Goal: Obtain resource: Download file/media

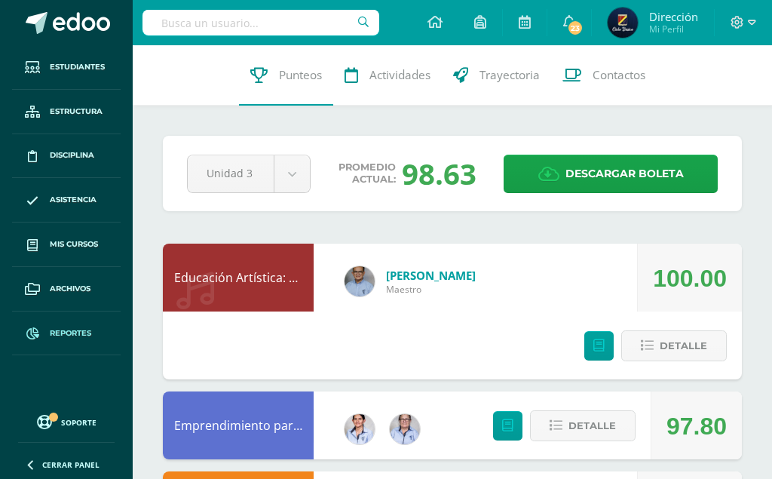
click at [63, 322] on link "Reportes" at bounding box center [66, 333] width 109 height 44
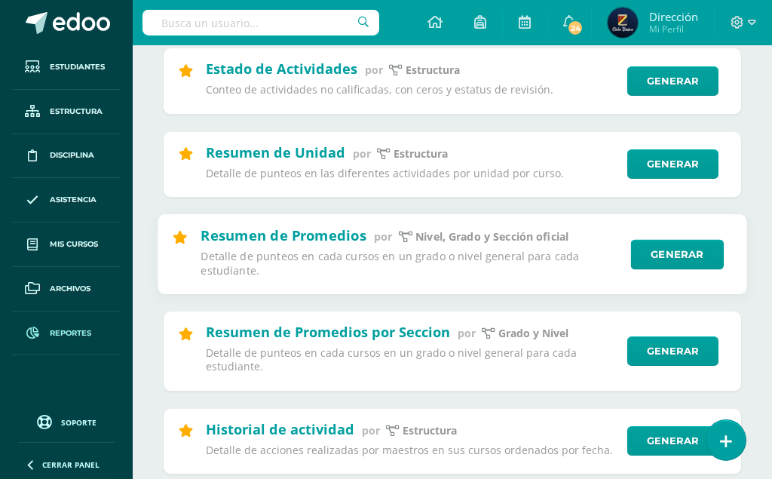
scroll to position [231, 0]
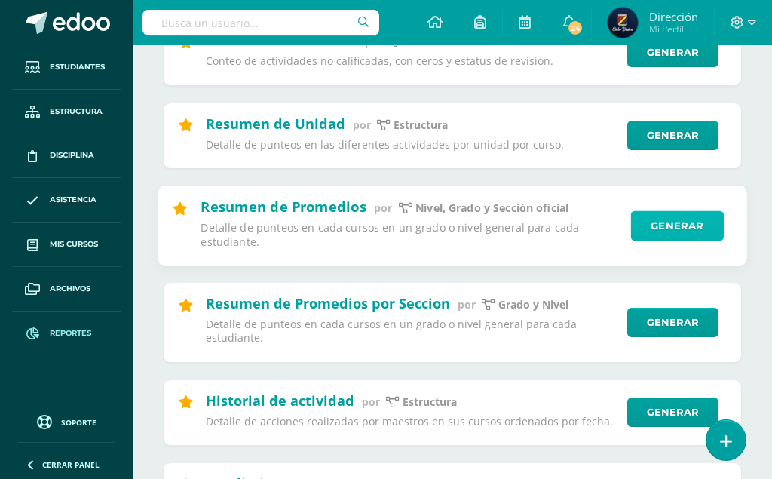
click at [663, 217] on link "Generar" at bounding box center [677, 225] width 93 height 30
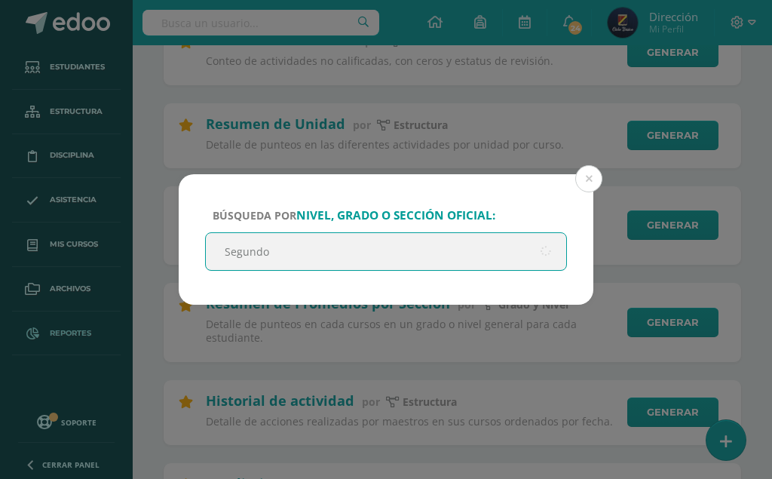
type input "Segundo"
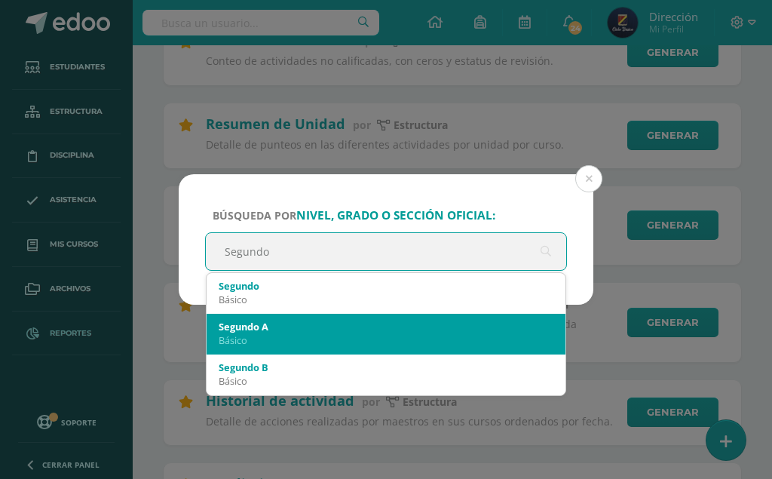
click at [454, 331] on div "Segundo A" at bounding box center [386, 327] width 335 height 14
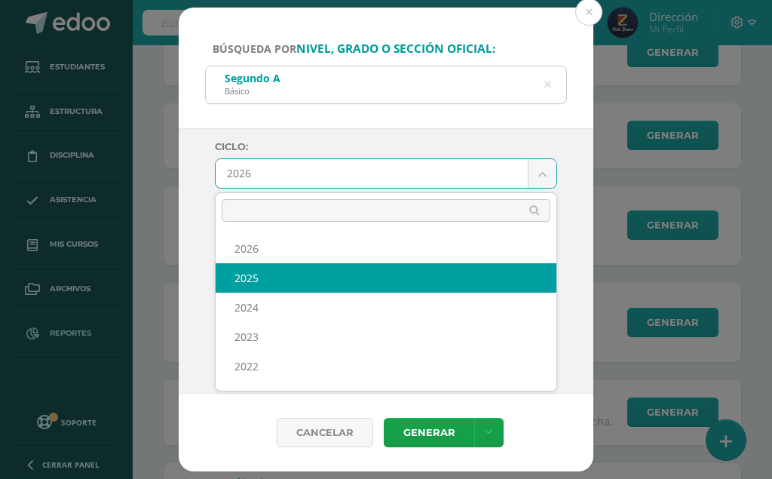
select select "6"
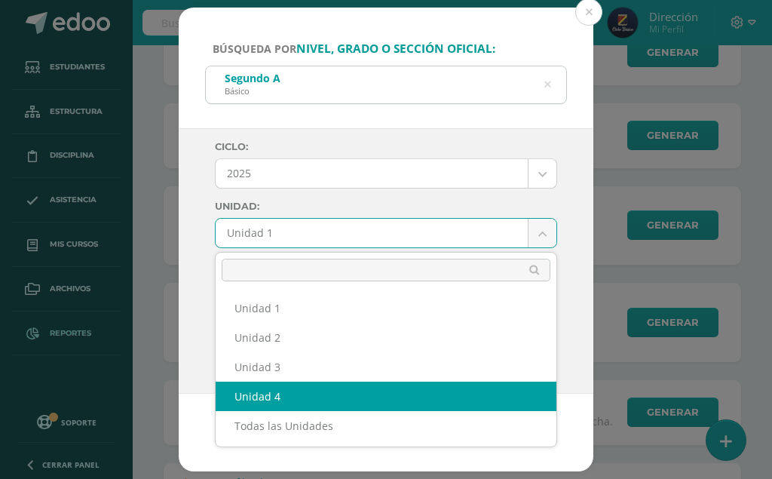
select select "Unidad 4"
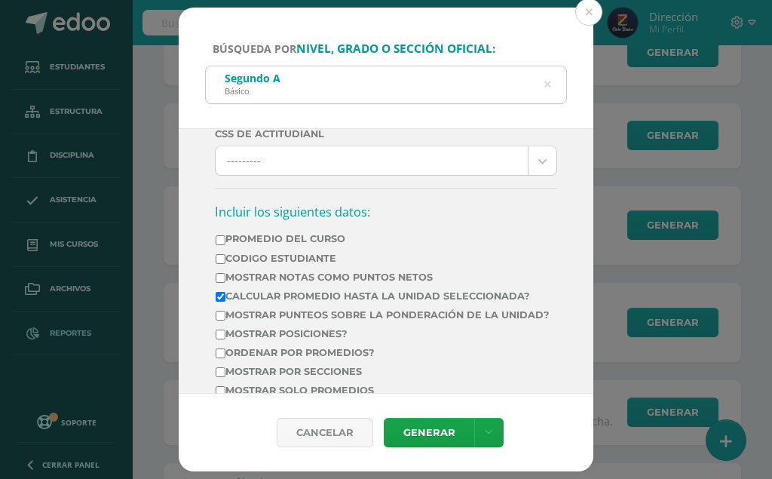
scroll to position [515, 0]
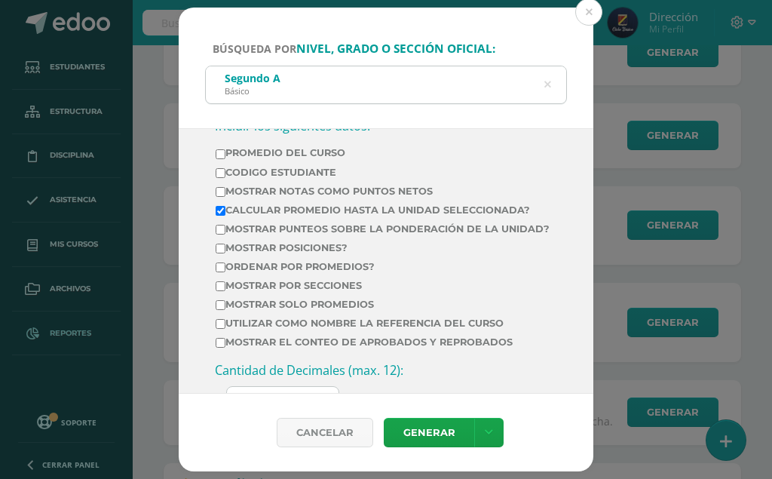
click at [219, 210] on input "Calcular promedio hasta la unidad seleccionada?" at bounding box center [221, 211] width 10 height 10
checkbox input "false"
click at [221, 153] on input "Promedio del Curso" at bounding box center [221, 154] width 10 height 10
checkbox input "true"
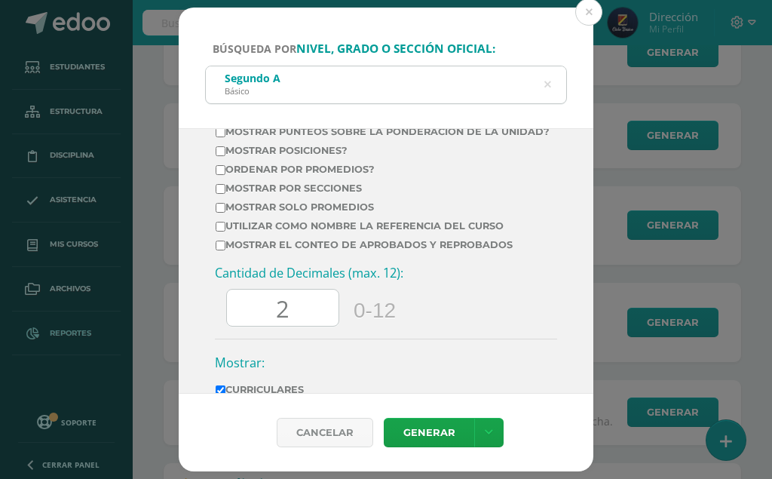
scroll to position [740, 0]
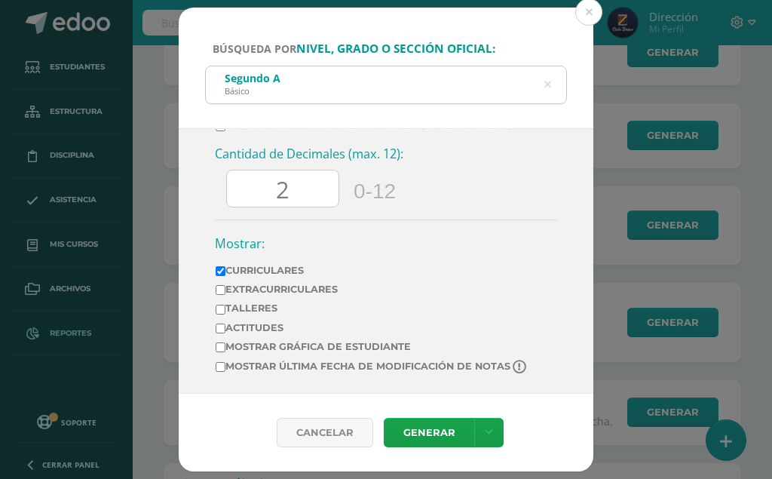
drag, startPoint x: 286, startPoint y: 185, endPoint x: 272, endPoint y: 213, distance: 31.0
click at [247, 192] on input "2" at bounding box center [283, 188] width 112 height 37
type input "0"
click at [482, 427] on link at bounding box center [488, 431] width 29 height 29
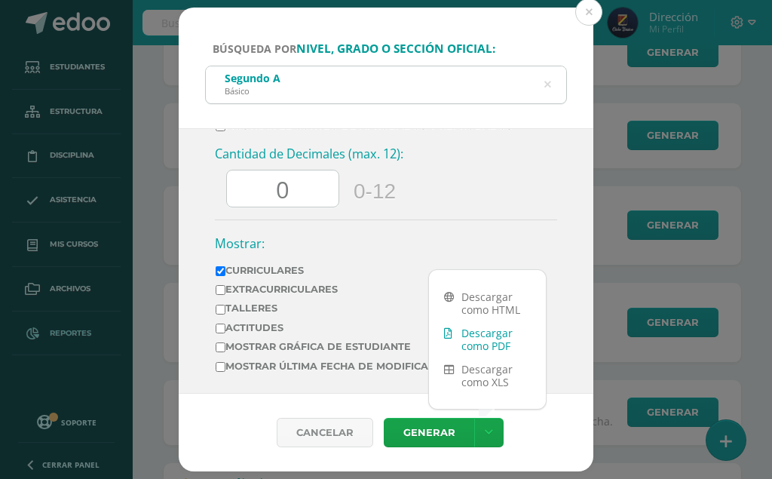
click at [490, 327] on link "Descargar como PDF" at bounding box center [487, 339] width 117 height 36
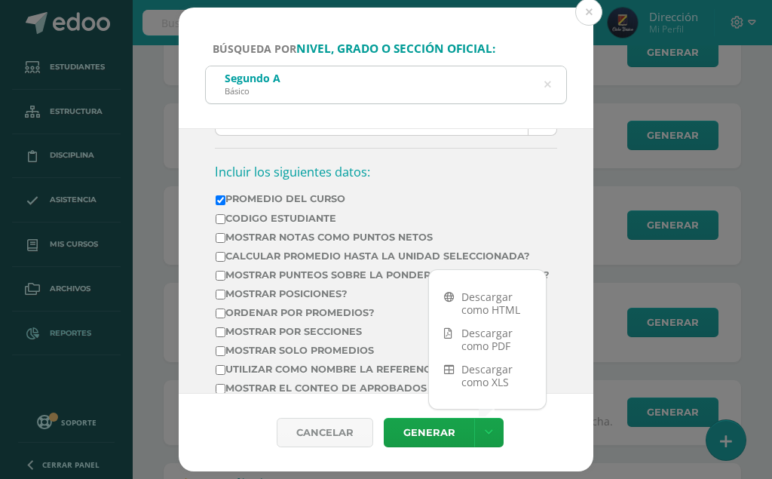
scroll to position [515, 0]
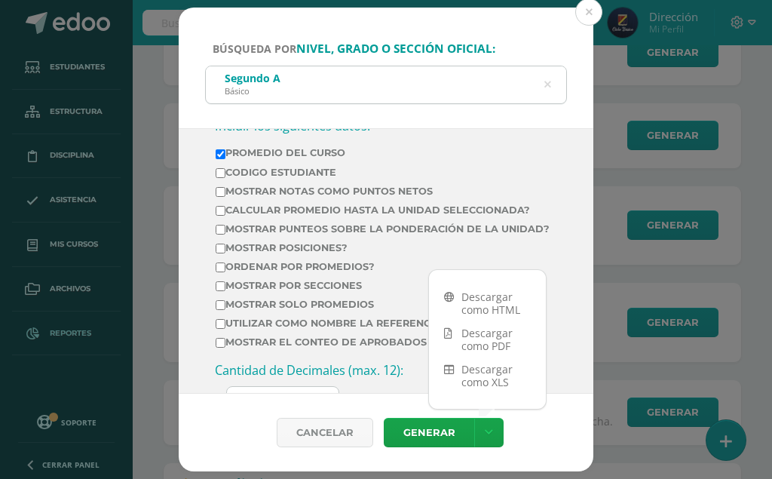
click at [219, 152] on input "Promedio del Curso" at bounding box center [221, 154] width 10 height 10
checkbox input "false"
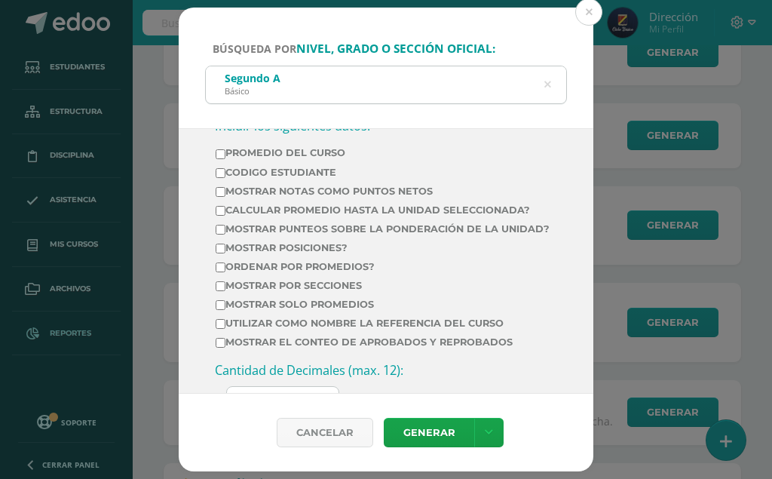
click at [221, 210] on input "Calcular promedio hasta la unidad seleccionada?" at bounding box center [221, 211] width 10 height 10
checkbox input "true"
click at [485, 429] on icon at bounding box center [489, 432] width 8 height 13
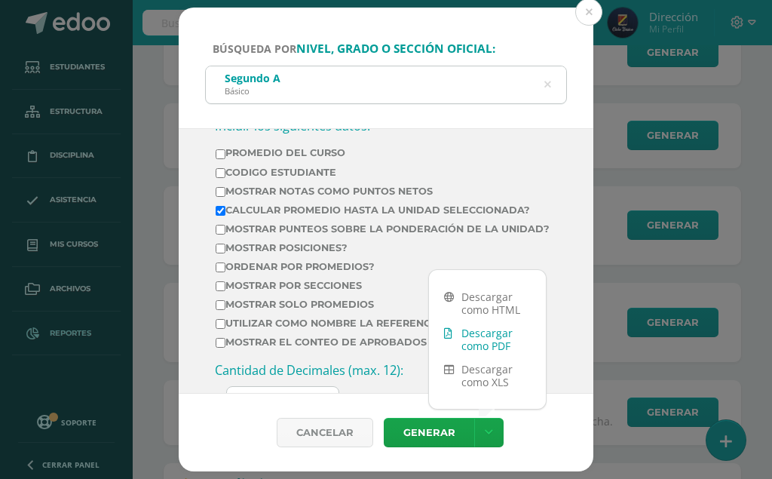
click at [487, 328] on link "Descargar como PDF" at bounding box center [487, 339] width 117 height 36
click at [592, 11] on button at bounding box center [588, 11] width 27 height 27
